Goal: Task Accomplishment & Management: Use online tool/utility

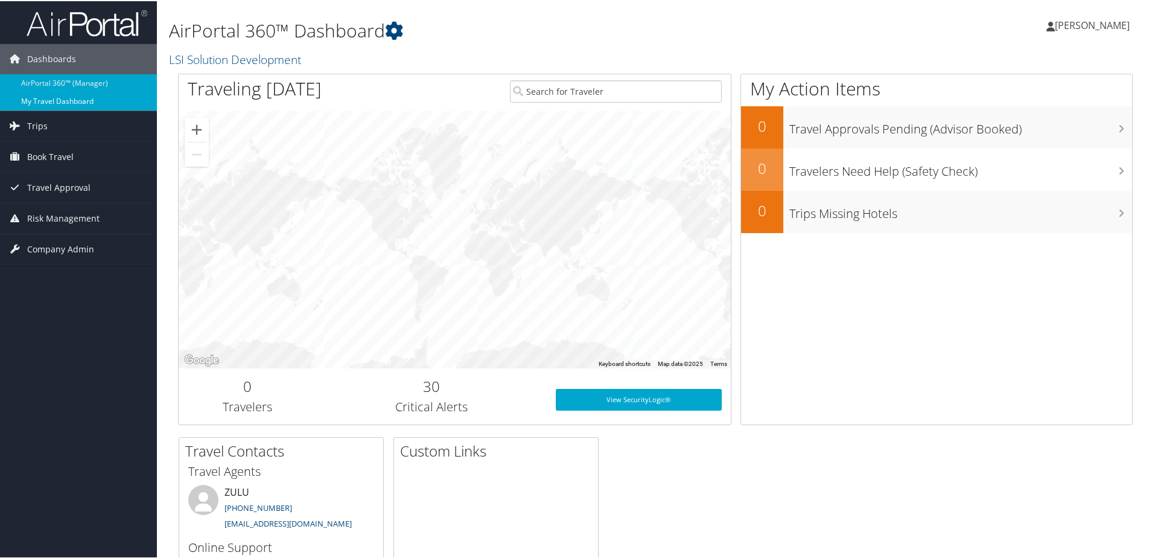
click at [66, 102] on link "My Travel Dashboard" at bounding box center [78, 100] width 157 height 18
click at [39, 126] on span "Trips" at bounding box center [37, 125] width 21 height 30
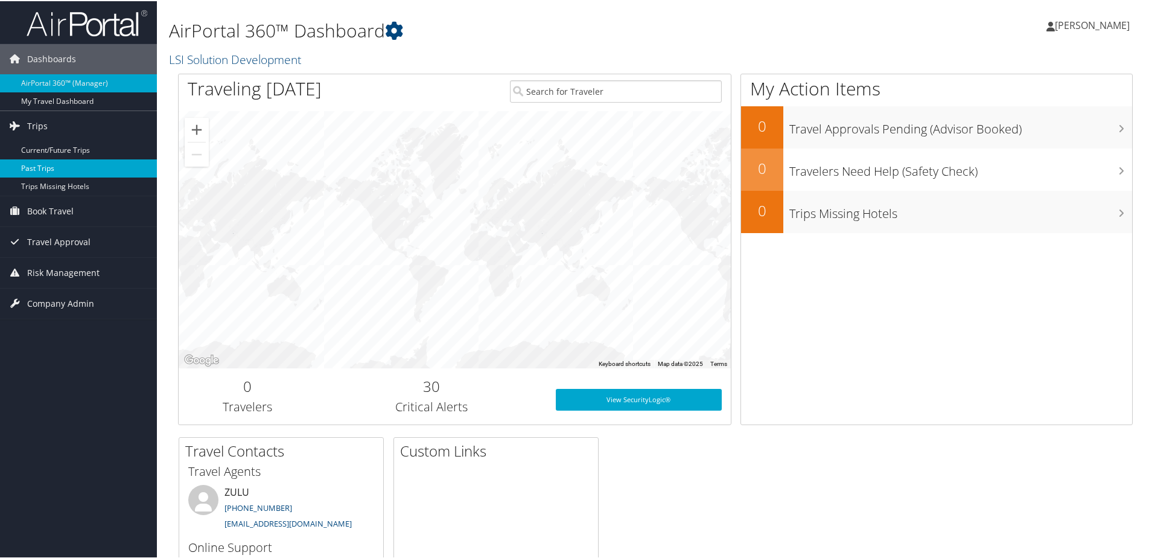
click at [43, 169] on link "Past Trips" at bounding box center [78, 167] width 157 height 18
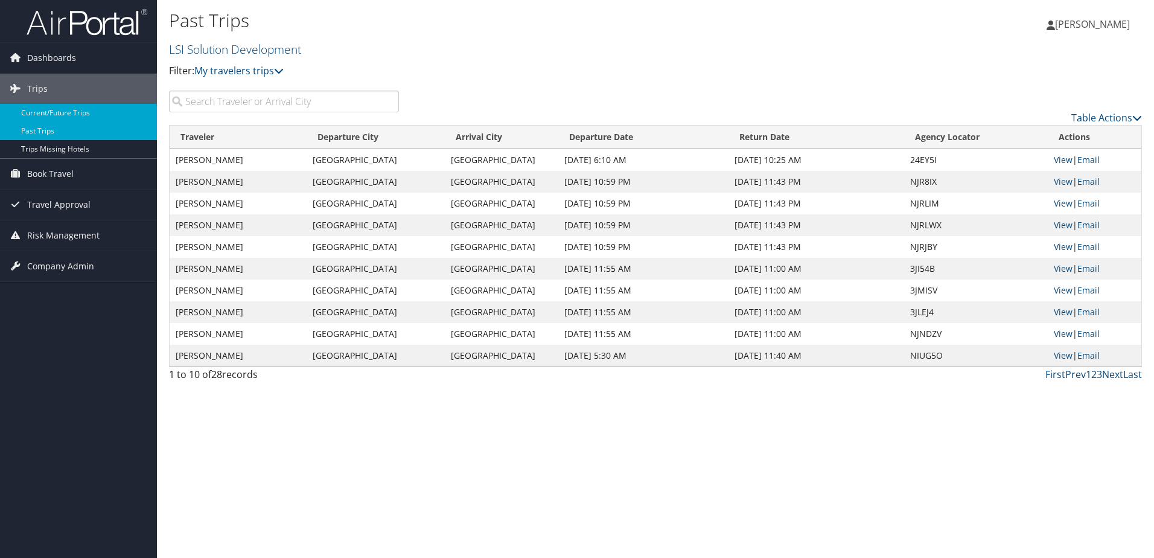
click at [76, 115] on link "Current/Future Trips" at bounding box center [78, 113] width 157 height 18
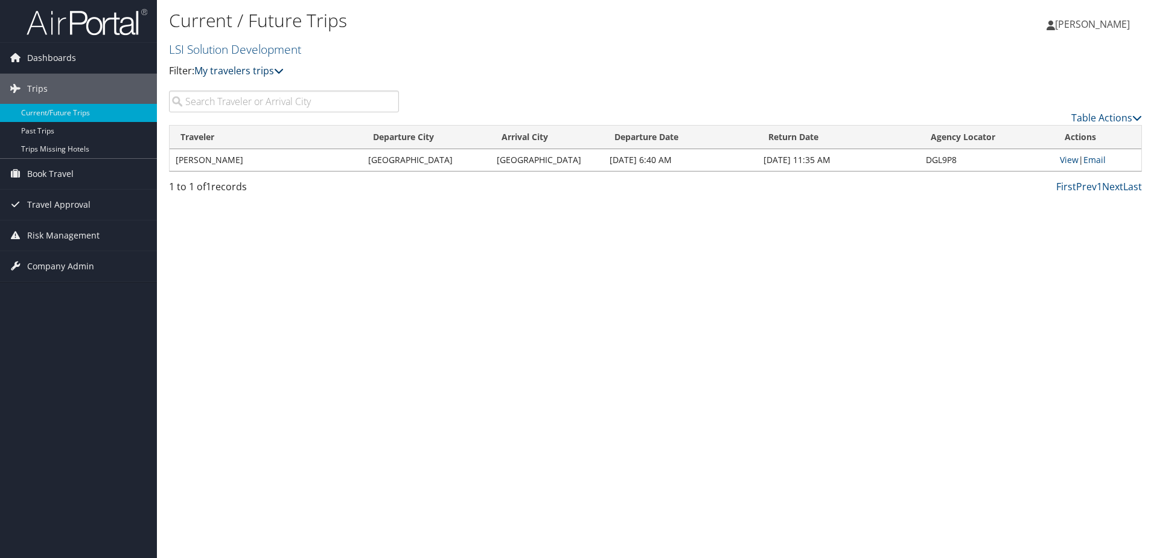
click at [282, 72] on icon at bounding box center [279, 71] width 10 height 10
click at [33, 87] on span "Trips" at bounding box center [37, 89] width 21 height 30
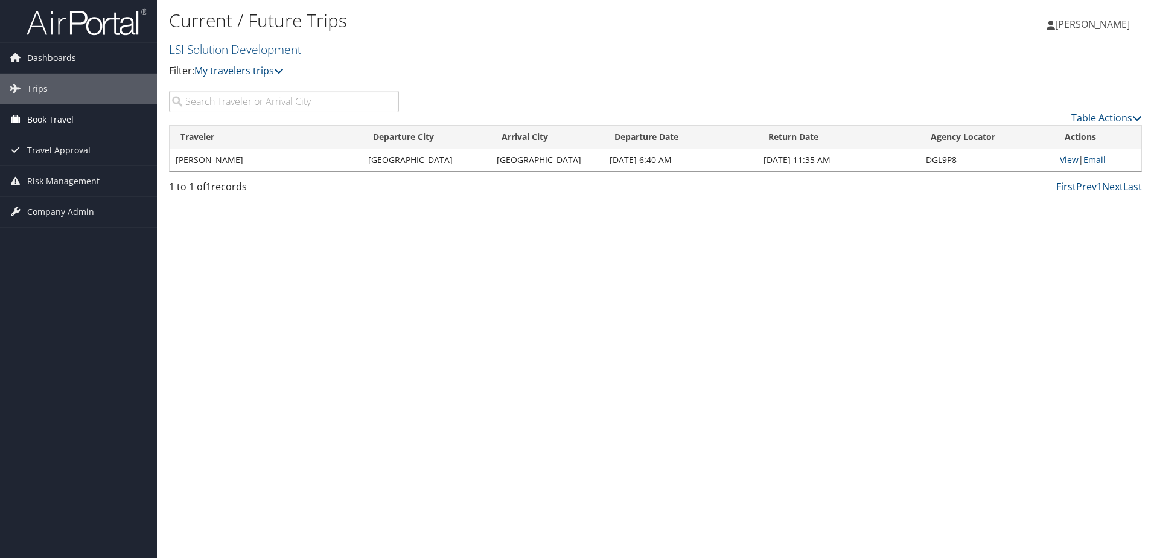
click at [43, 121] on span "Book Travel" at bounding box center [50, 119] width 46 height 30
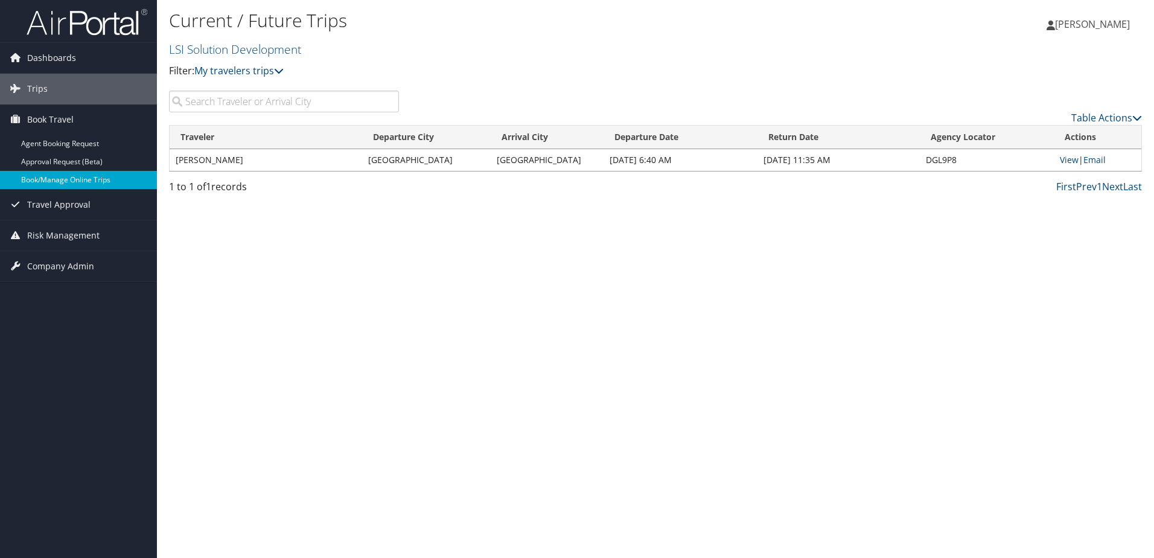
click at [63, 179] on link "Book/Manage Online Trips" at bounding box center [78, 180] width 157 height 18
